Goal: Task Accomplishment & Management: Manage account settings

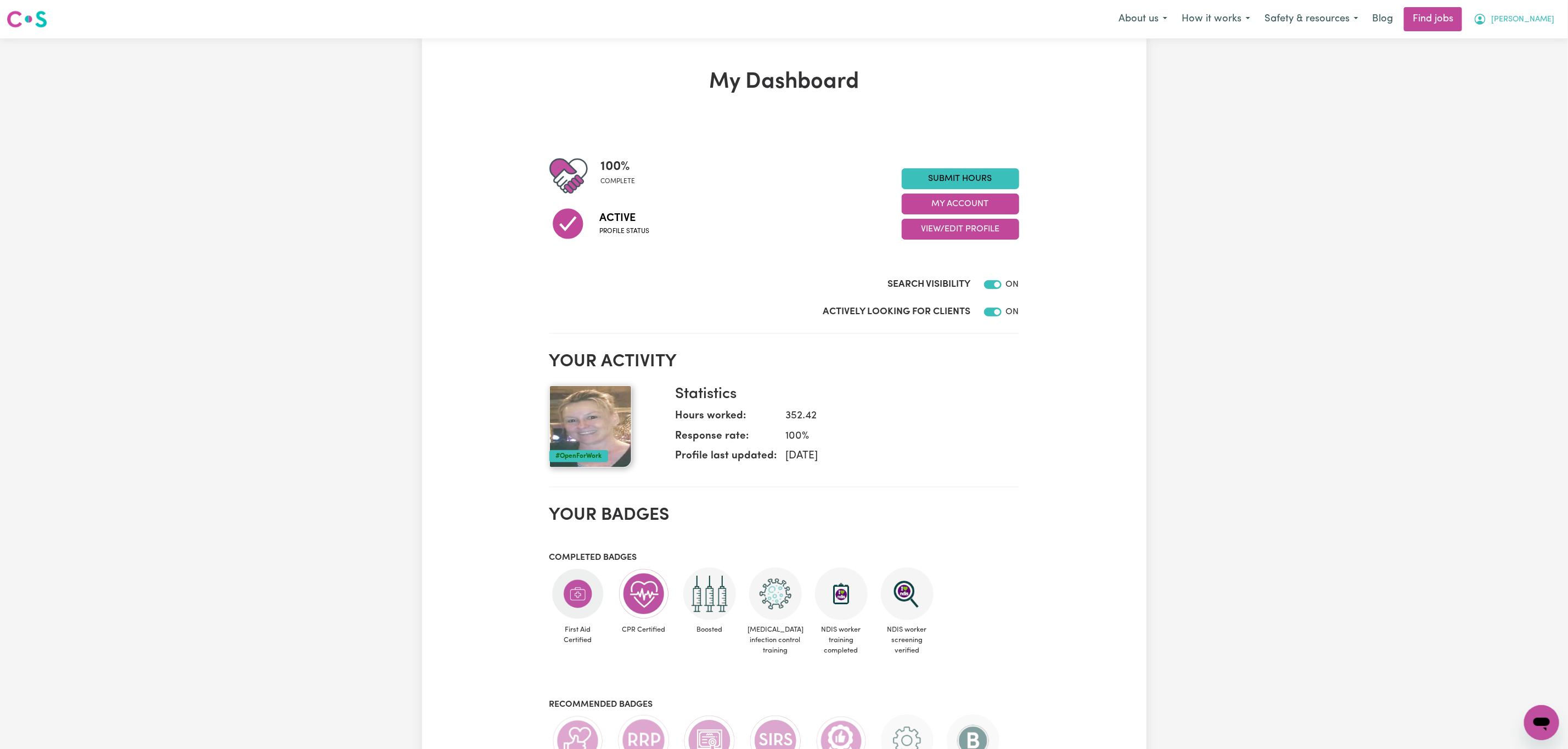
click at [1524, 13] on button "[PERSON_NAME]" at bounding box center [1513, 19] width 95 height 23
click at [1521, 62] on link "My Dashboard" at bounding box center [1517, 63] width 87 height 21
click at [1521, 40] on link "My Account" at bounding box center [1517, 42] width 87 height 21
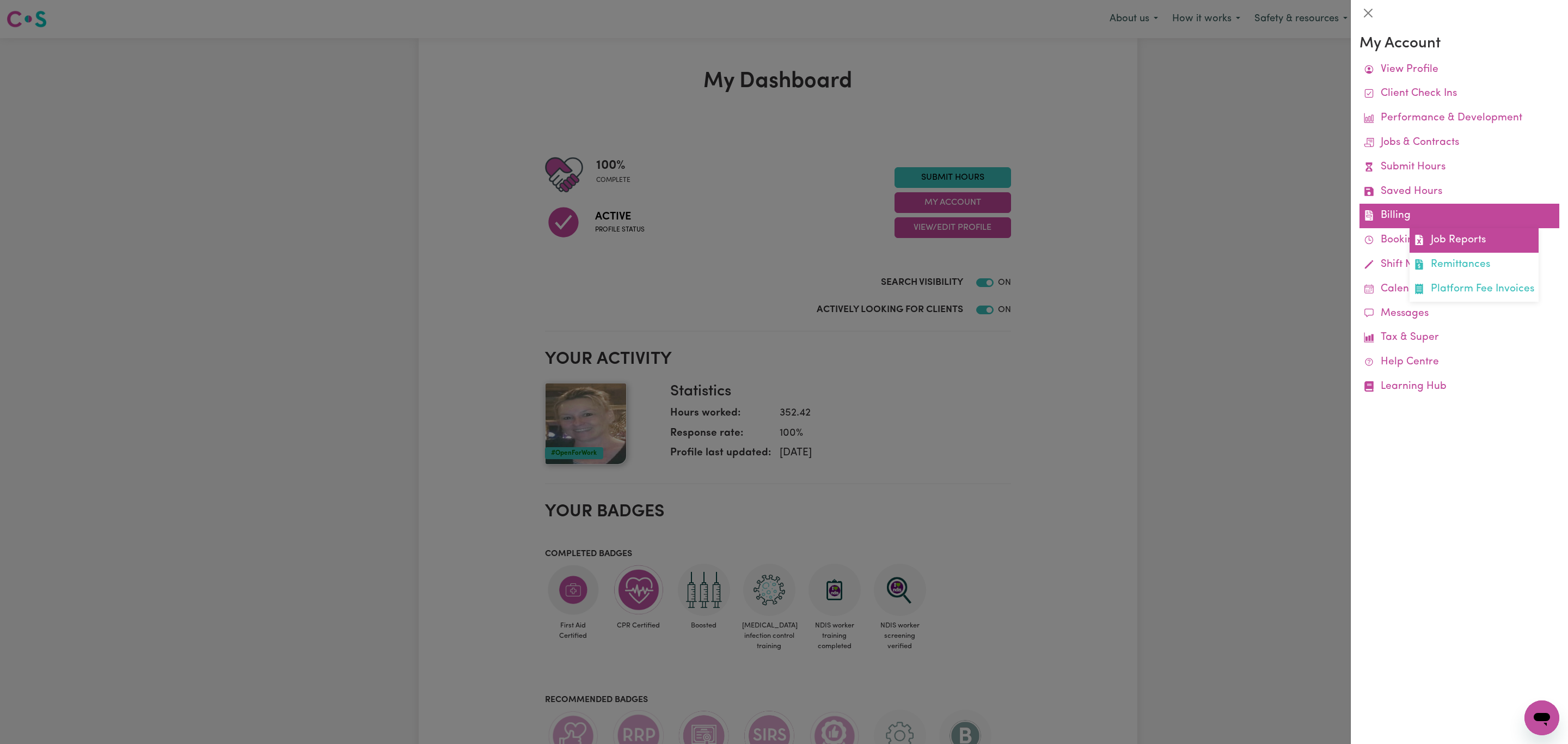
click at [1443, 241] on link "Job Reports" at bounding box center [1474, 241] width 129 height 24
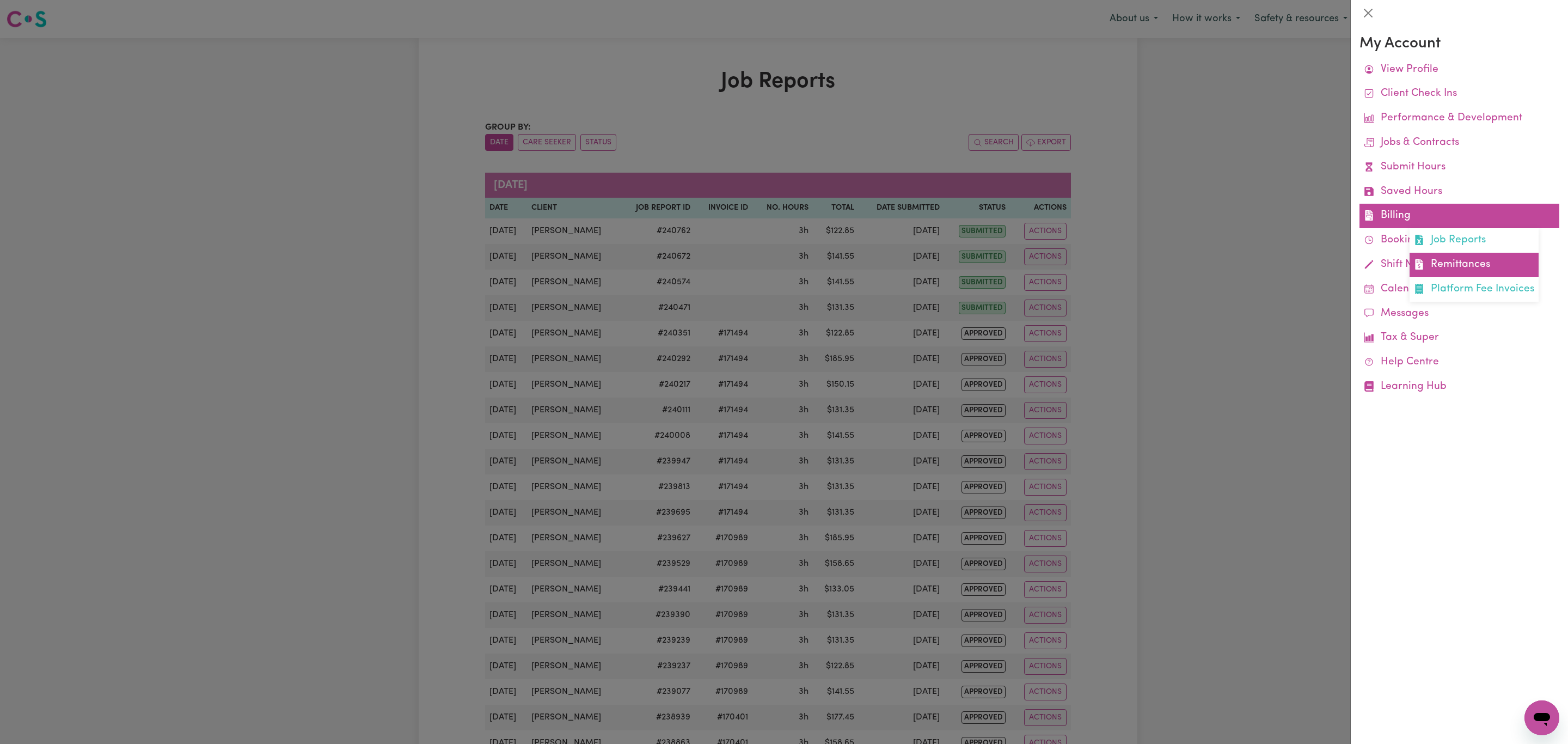
click at [1460, 257] on link "Remittances" at bounding box center [1474, 265] width 129 height 24
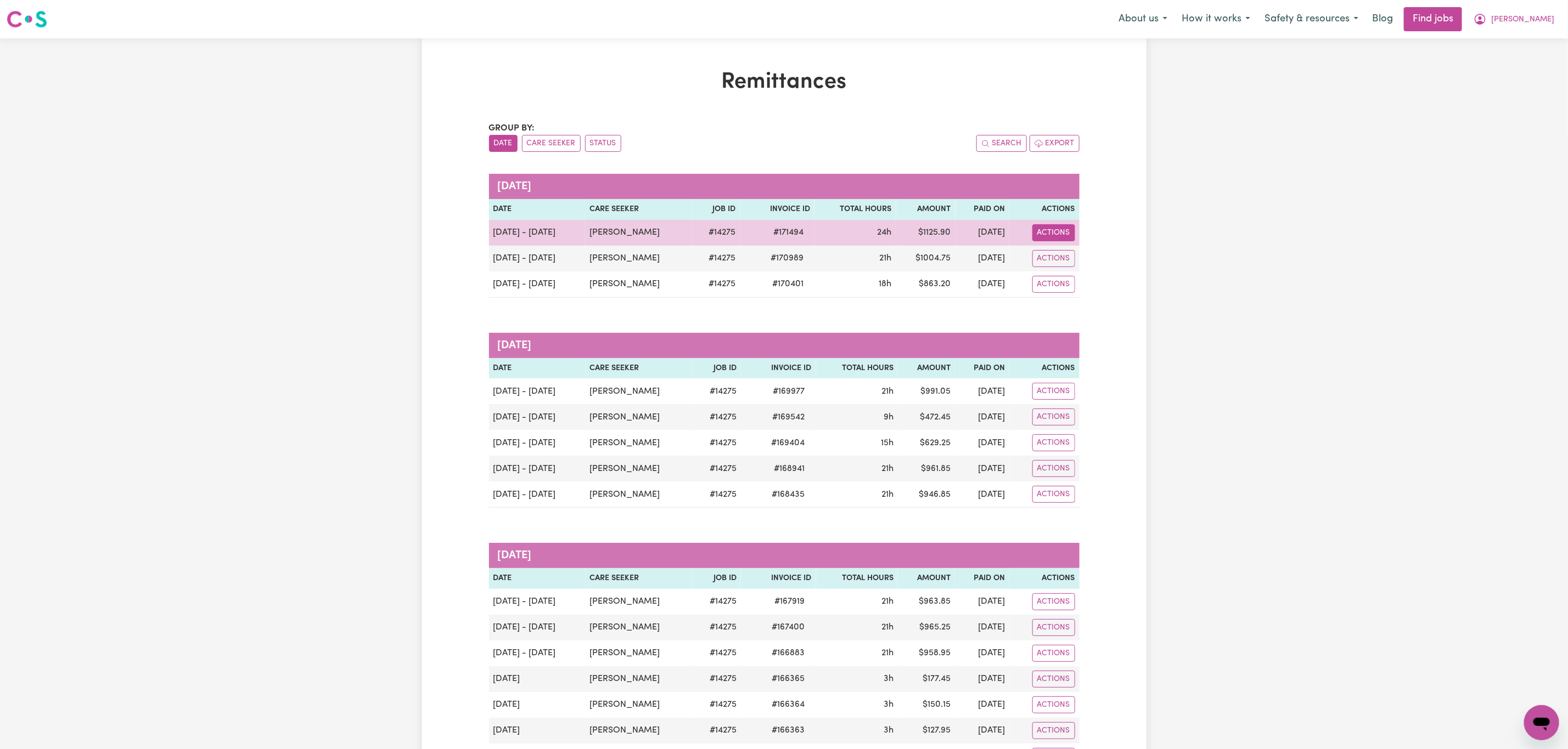
click at [1061, 233] on button "Actions" at bounding box center [1053, 233] width 43 height 17
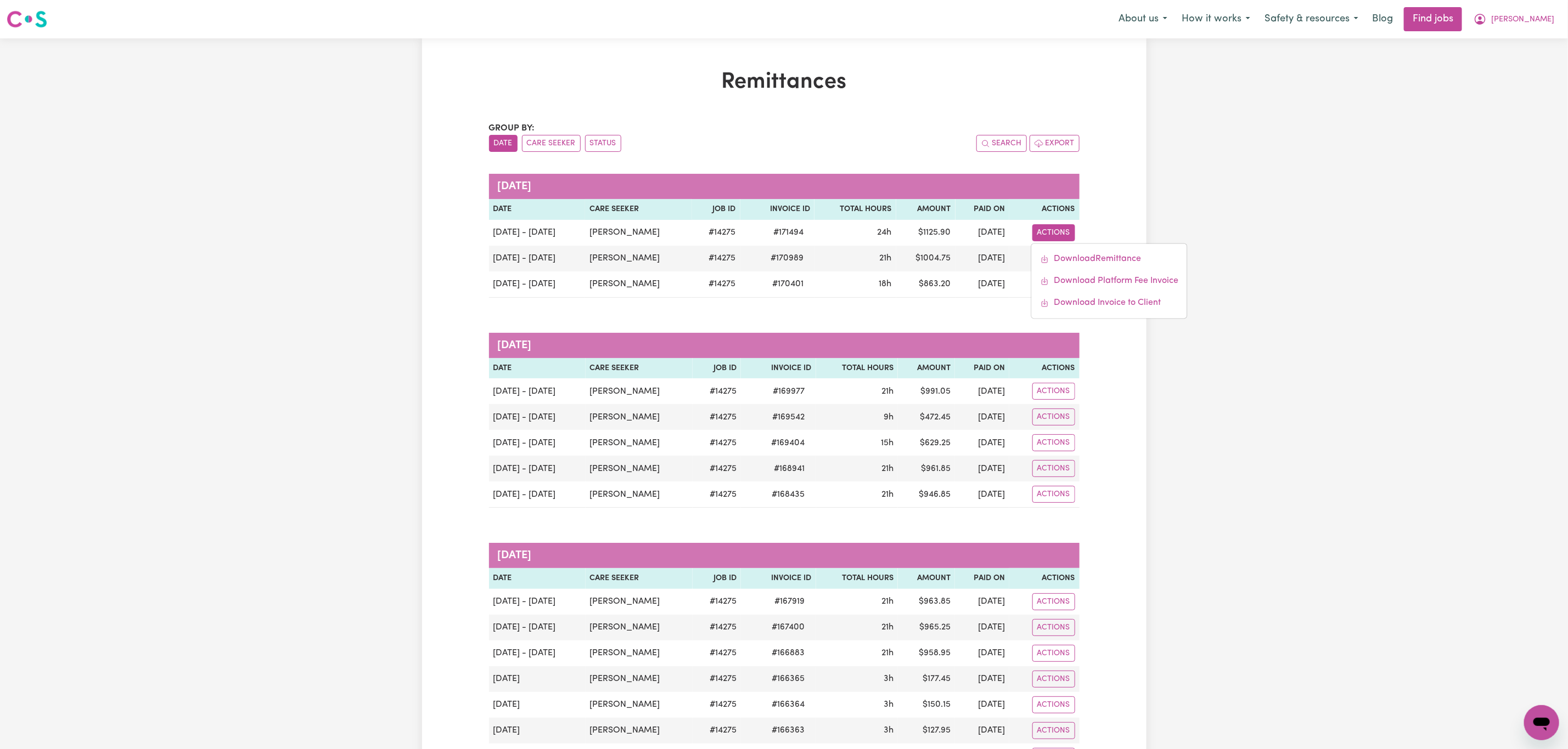
click at [1127, 193] on div "Remittances Group by: Date Care Seeker Status Search Export [DATE] Date Care Se…" at bounding box center [784, 763] width 724 height 1389
click at [1539, 10] on button "[PERSON_NAME]" at bounding box center [1513, 19] width 95 height 23
click at [1535, 43] on link "My Account" at bounding box center [1517, 42] width 87 height 21
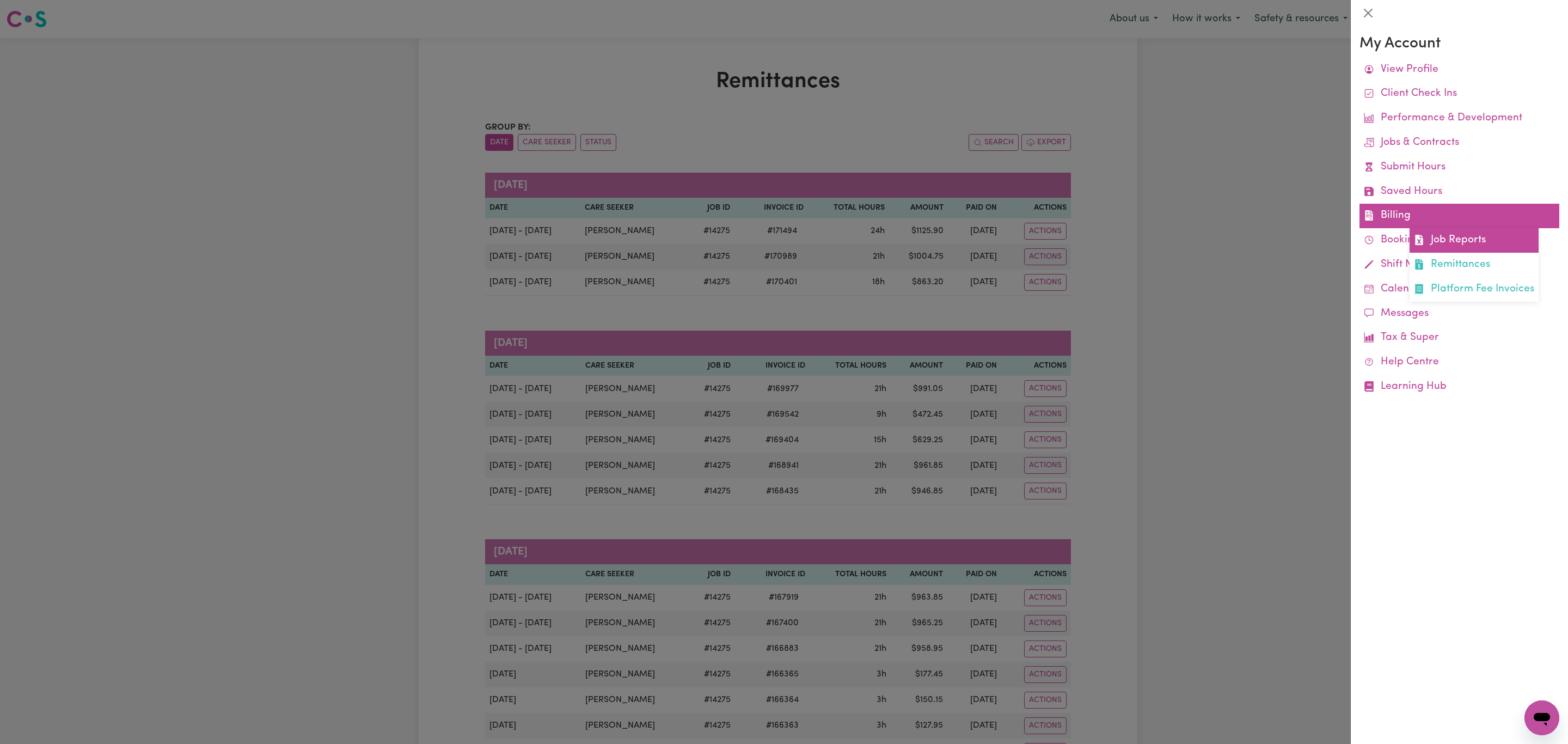
click at [1465, 242] on link "Job Reports" at bounding box center [1474, 241] width 129 height 24
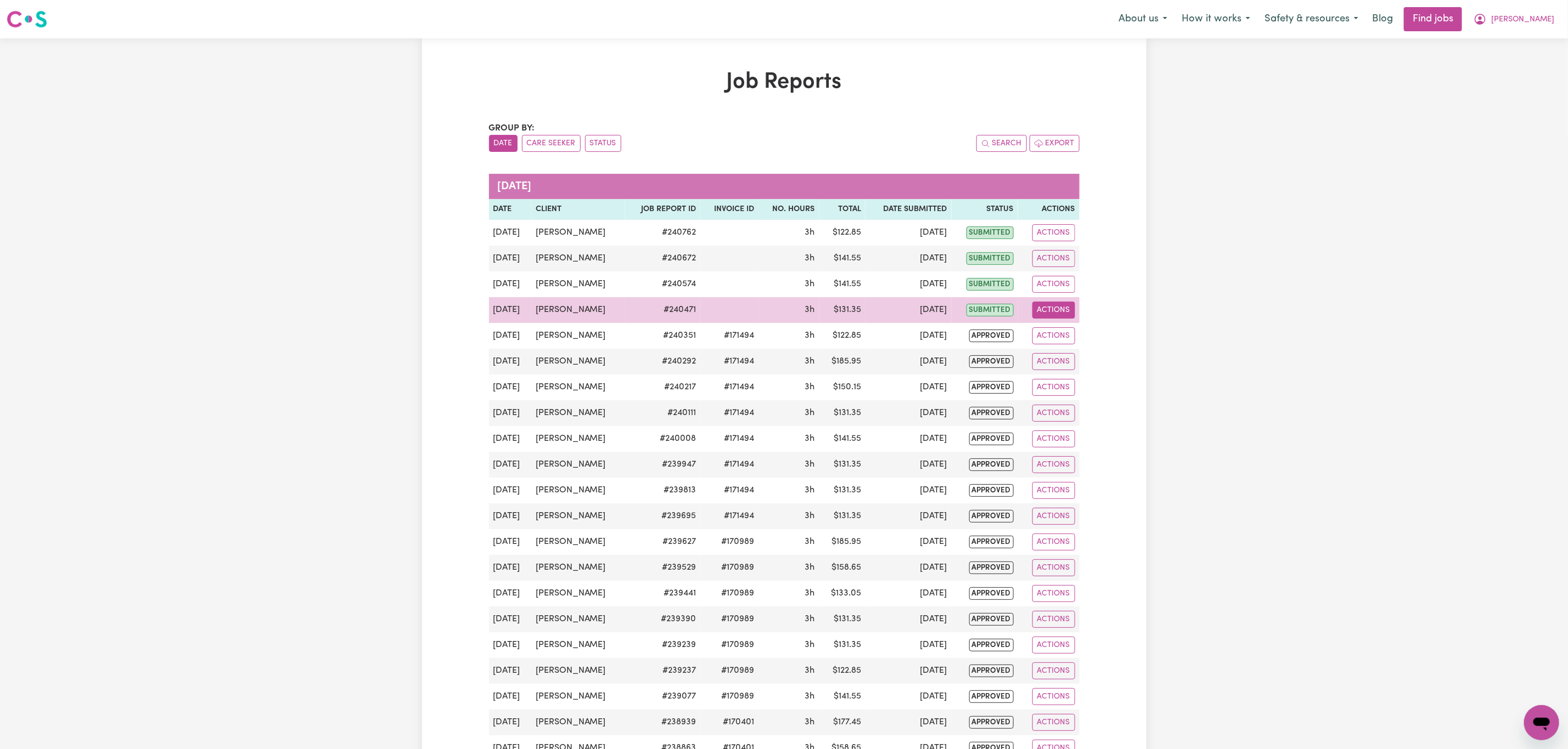
click at [1045, 318] on button "Actions" at bounding box center [1053, 310] width 43 height 17
click at [1085, 338] on link "View Job Report" at bounding box center [1081, 336] width 94 height 22
select select "pm"
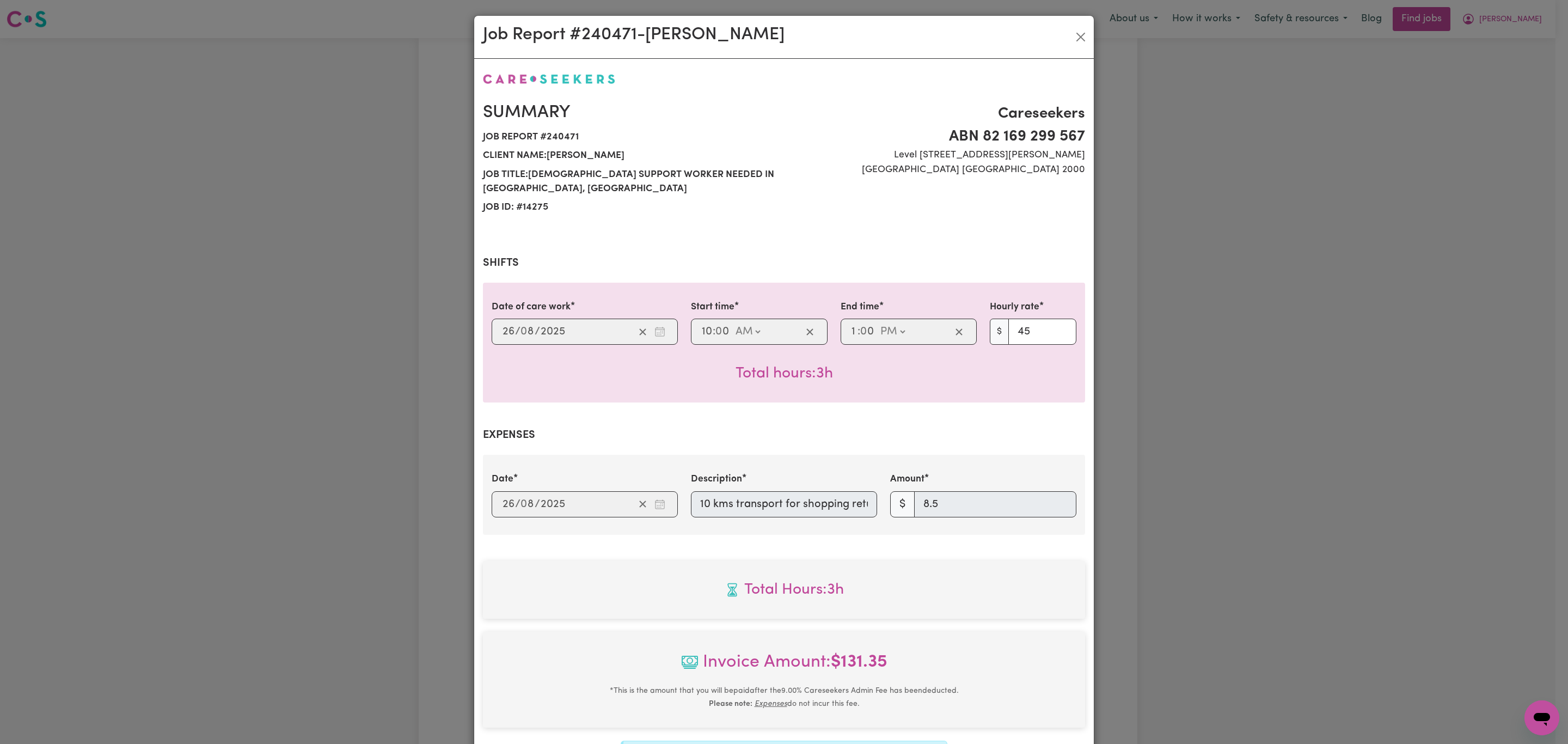
select select "45-Weekday"
click at [1073, 30] on button "Close" at bounding box center [1081, 37] width 18 height 18
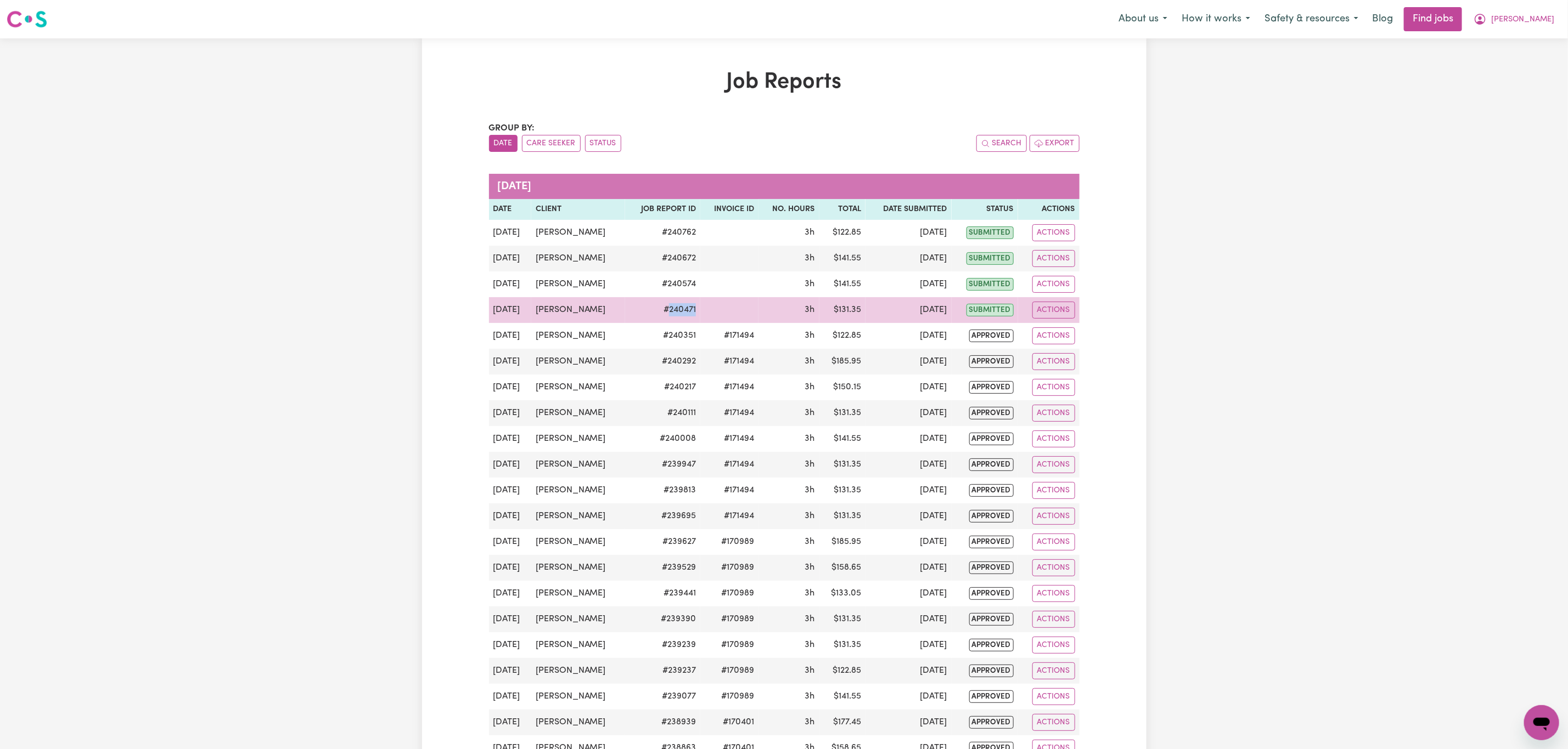
drag, startPoint x: 705, startPoint y: 310, endPoint x: 656, endPoint y: 306, distance: 49.2
click at [656, 306] on tr "[DATE] [PERSON_NAME] # 240471 3h $ 131.35 [DATE] submitted Actions View Job Rep…" at bounding box center [784, 311] width 591 height 26
click at [700, 309] on td at bounding box center [729, 311] width 58 height 26
click at [679, 315] on td "# 240471" at bounding box center [663, 311] width 76 height 26
click at [666, 313] on td "# 240471" at bounding box center [663, 311] width 76 height 26
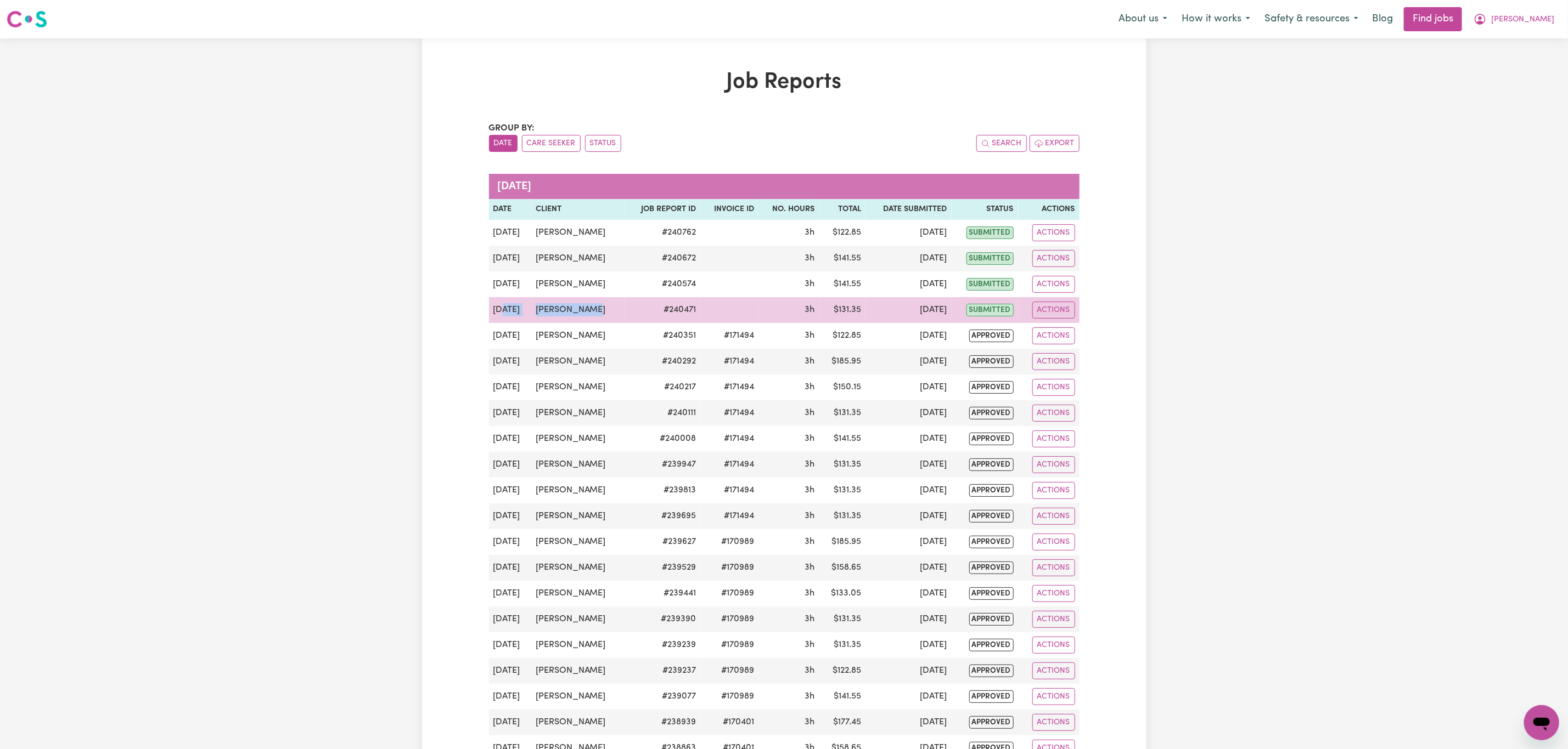
drag, startPoint x: 600, startPoint y: 309, endPoint x: 504, endPoint y: 305, distance: 96.1
click at [504, 305] on tr "[DATE] [PERSON_NAME] # 240471 3h $ 131.35 [DATE] submitted Actions View Job Rep…" at bounding box center [784, 311] width 591 height 26
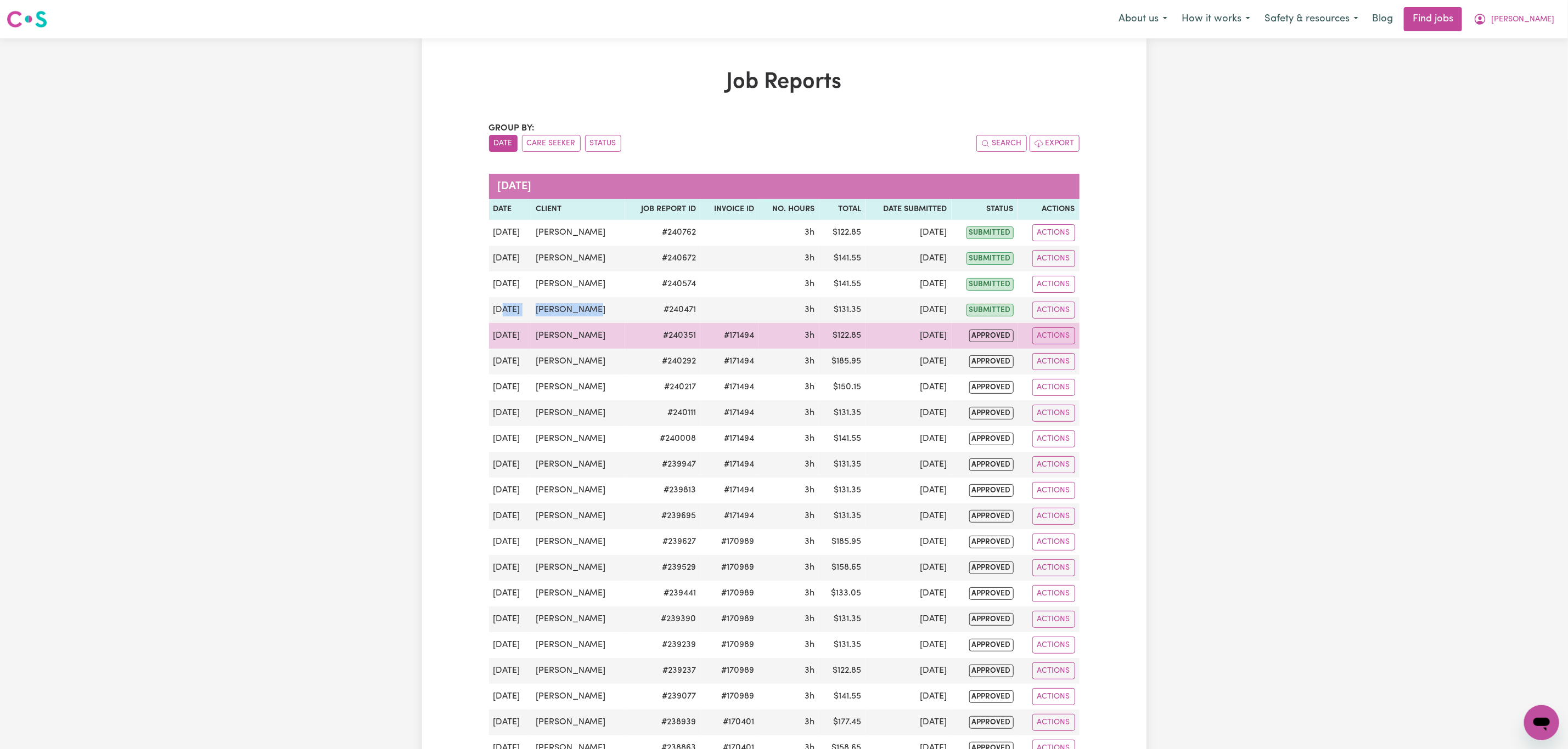
drag, startPoint x: 502, startPoint y: 305, endPoint x: 624, endPoint y: 331, distance: 124.7
click at [504, 306] on td "[DATE]" at bounding box center [510, 311] width 42 height 26
click at [641, 334] on td "# 240351" at bounding box center [663, 336] width 76 height 26
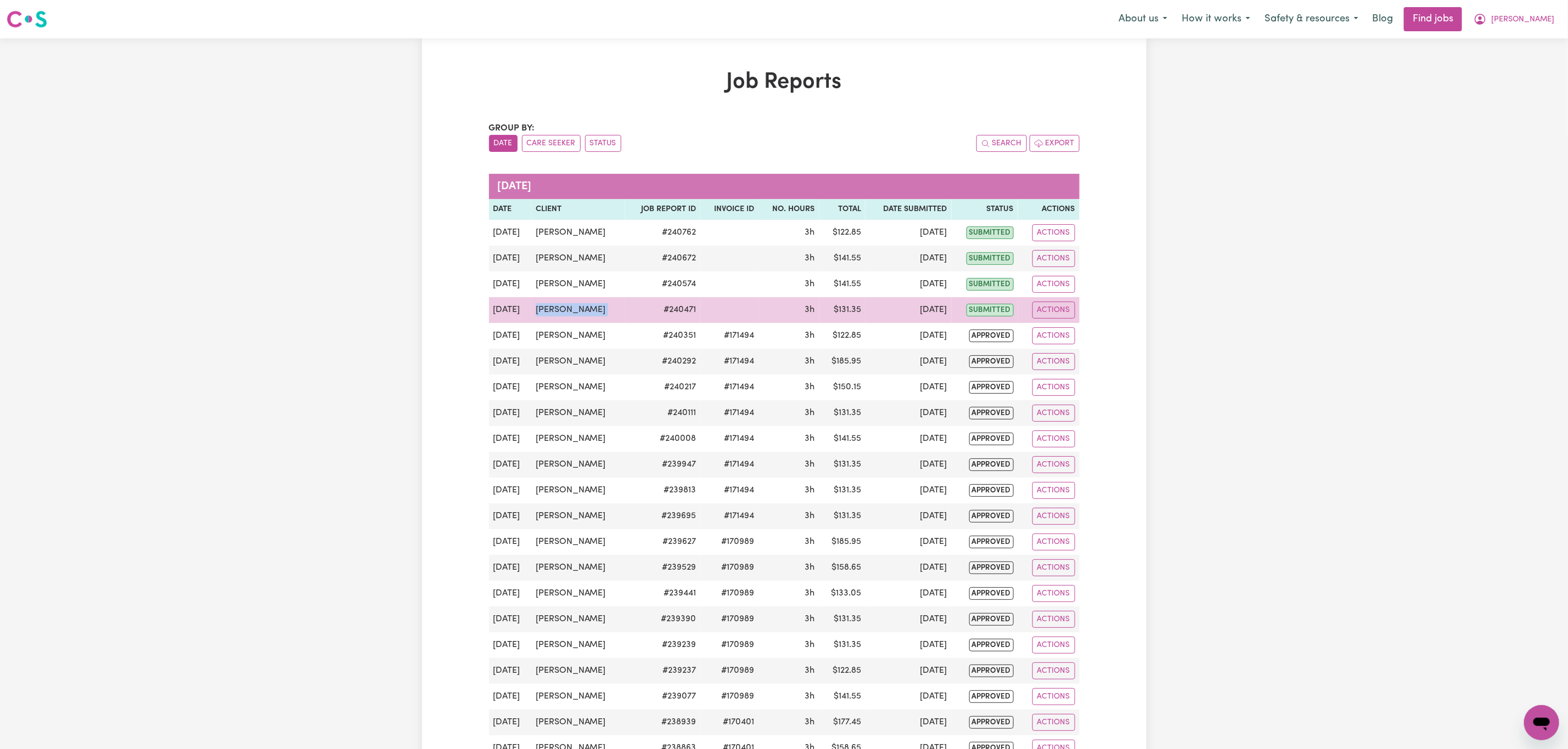
drag, startPoint x: 616, startPoint y: 319, endPoint x: 537, endPoint y: 120, distance: 214.1
click at [537, 316] on tr "[DATE] [PERSON_NAME] # 240471 3h $ 131.35 [DATE] submitted Actions View Job Rep…" at bounding box center [784, 311] width 591 height 26
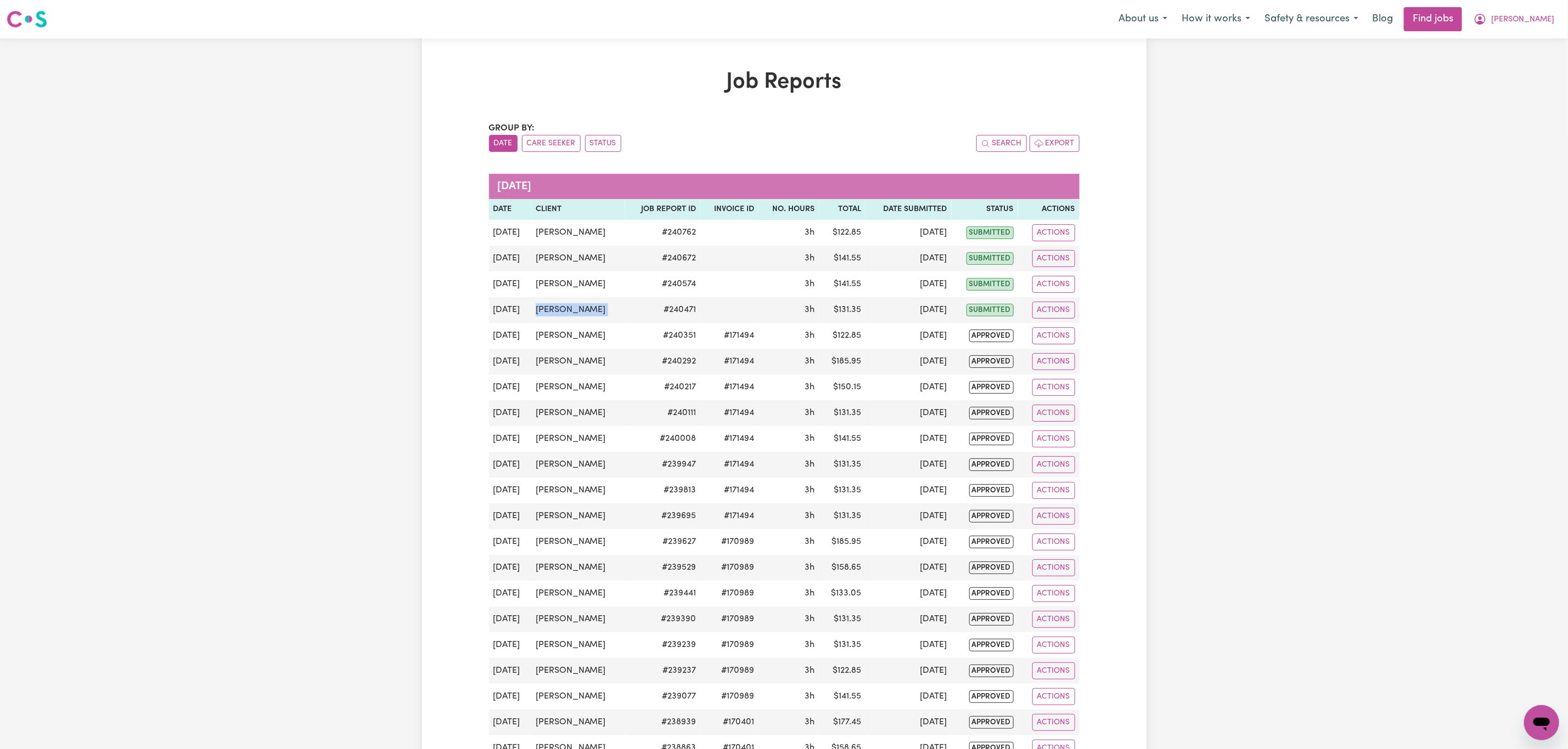
copy td "[PERSON_NAME]"
click at [1553, 18] on button "[PERSON_NAME]" at bounding box center [1513, 19] width 95 height 23
click at [1535, 84] on link "Logout" at bounding box center [1517, 83] width 87 height 21
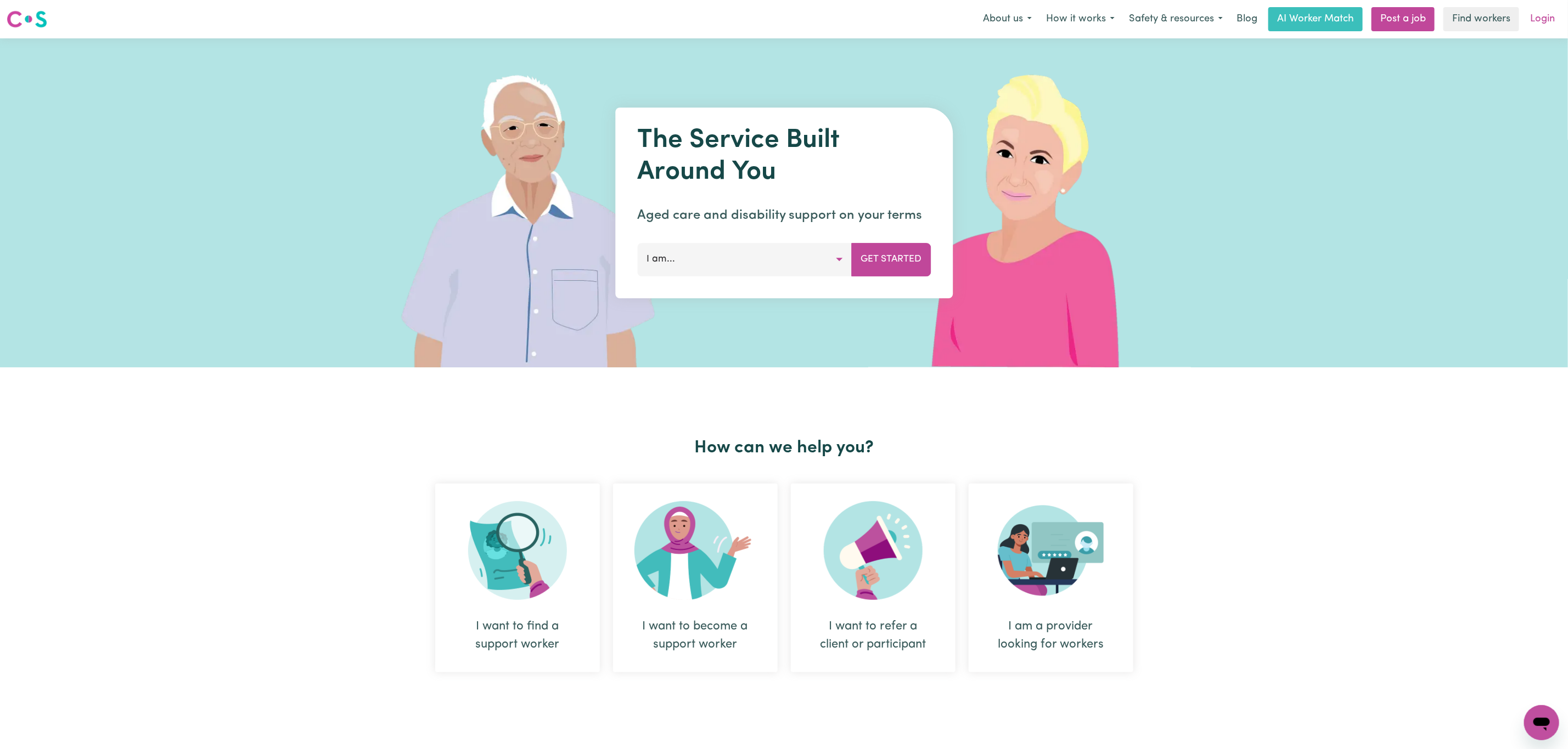
click at [1543, 16] on link "Login" at bounding box center [1542, 18] width 38 height 24
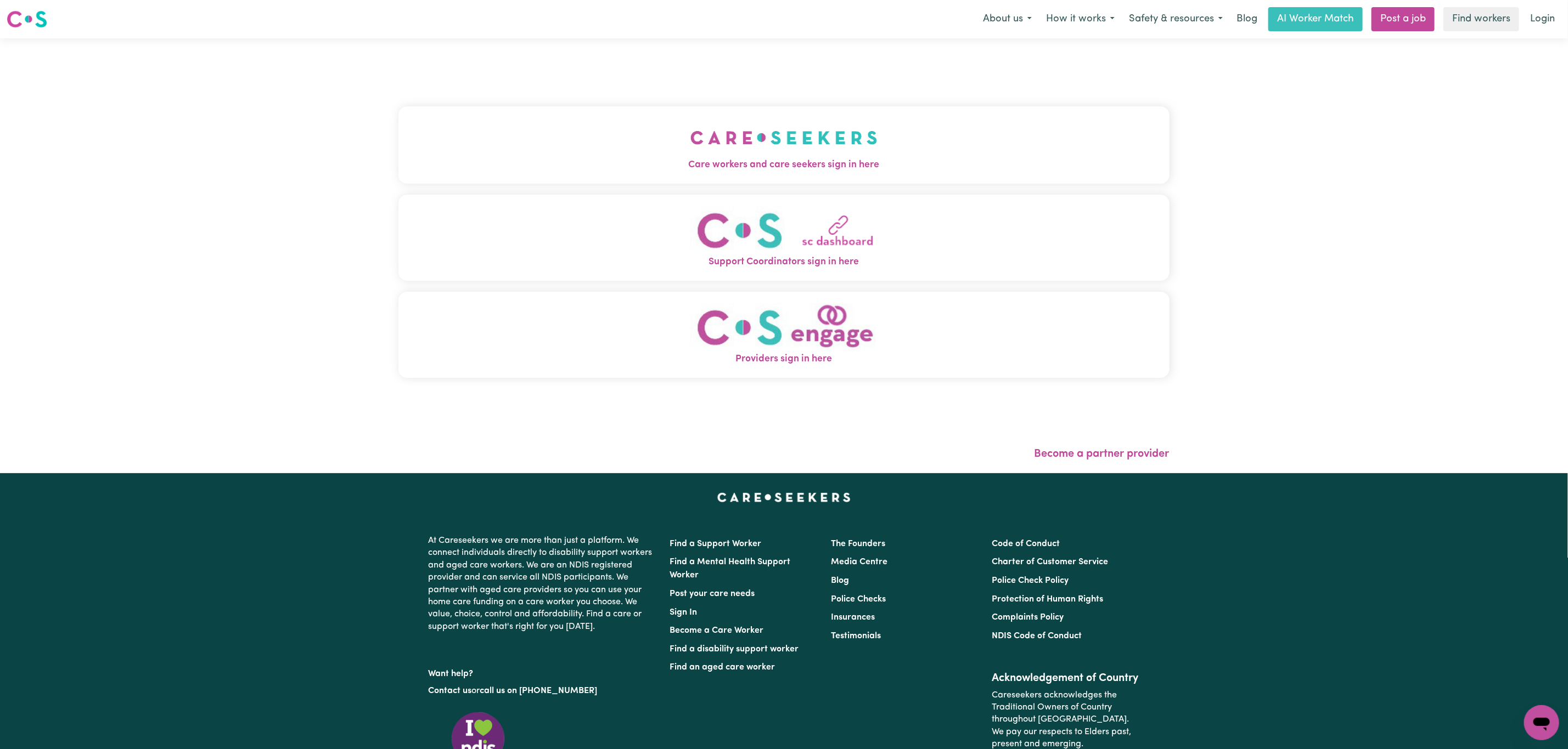
click at [610, 145] on button "Care workers and care seekers sign in here" at bounding box center [784, 145] width 771 height 77
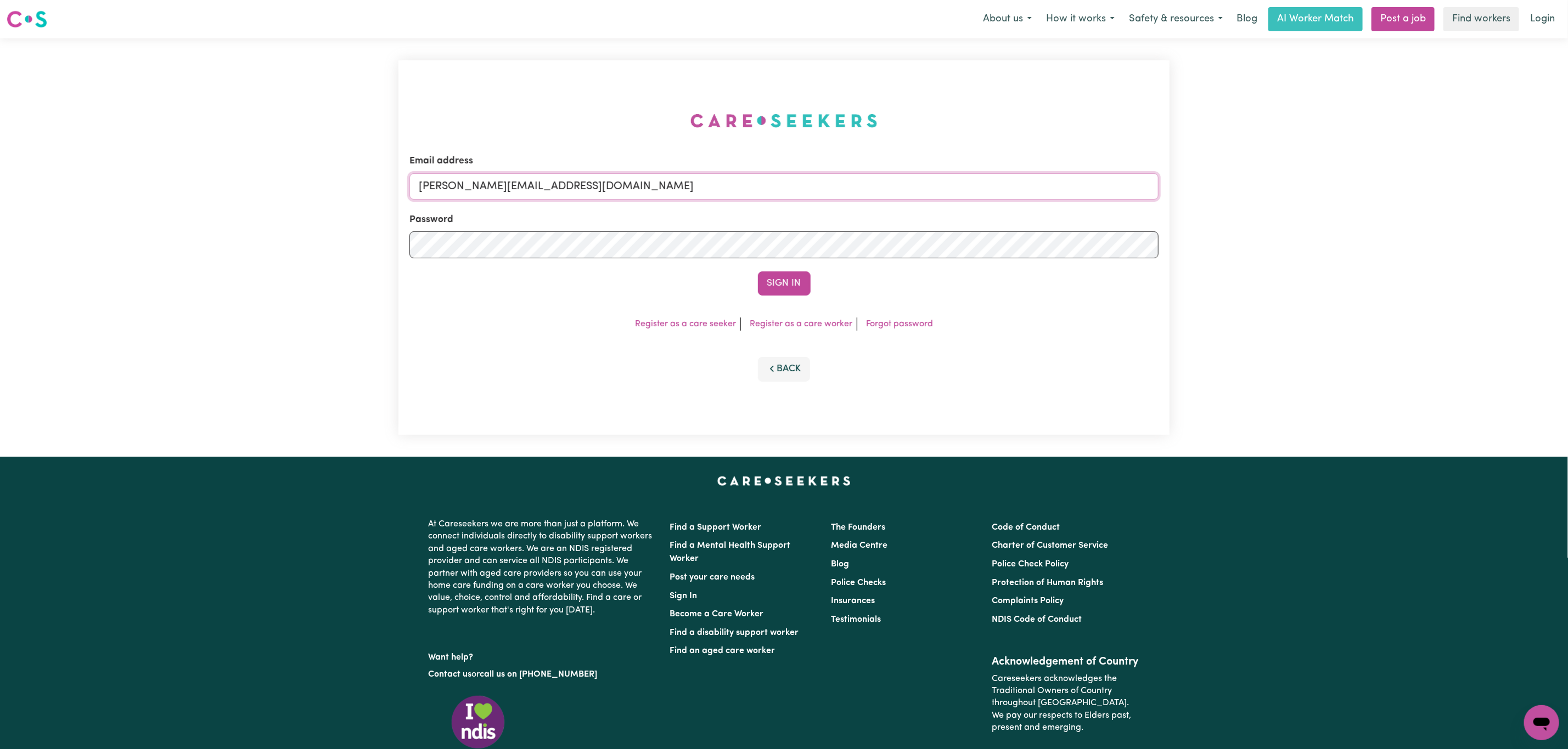
click at [634, 194] on input "[PERSON_NAME][EMAIL_ADDRESS][DOMAIN_NAME]" at bounding box center [784, 186] width 749 height 26
drag, startPoint x: 479, startPoint y: 192, endPoint x: 837, endPoint y: 204, distance: 358.2
click at [837, 204] on form "Email address [EMAIL_ADDRESS][PERSON_NAME][DOMAIN_NAME] Password Sign In" at bounding box center [784, 224] width 749 height 142
type input "[EMAIL_ADDRESS][DOMAIN_NAME]"
click at [772, 292] on button "Sign In" at bounding box center [784, 283] width 53 height 24
